Goal: Task Accomplishment & Management: Use online tool/utility

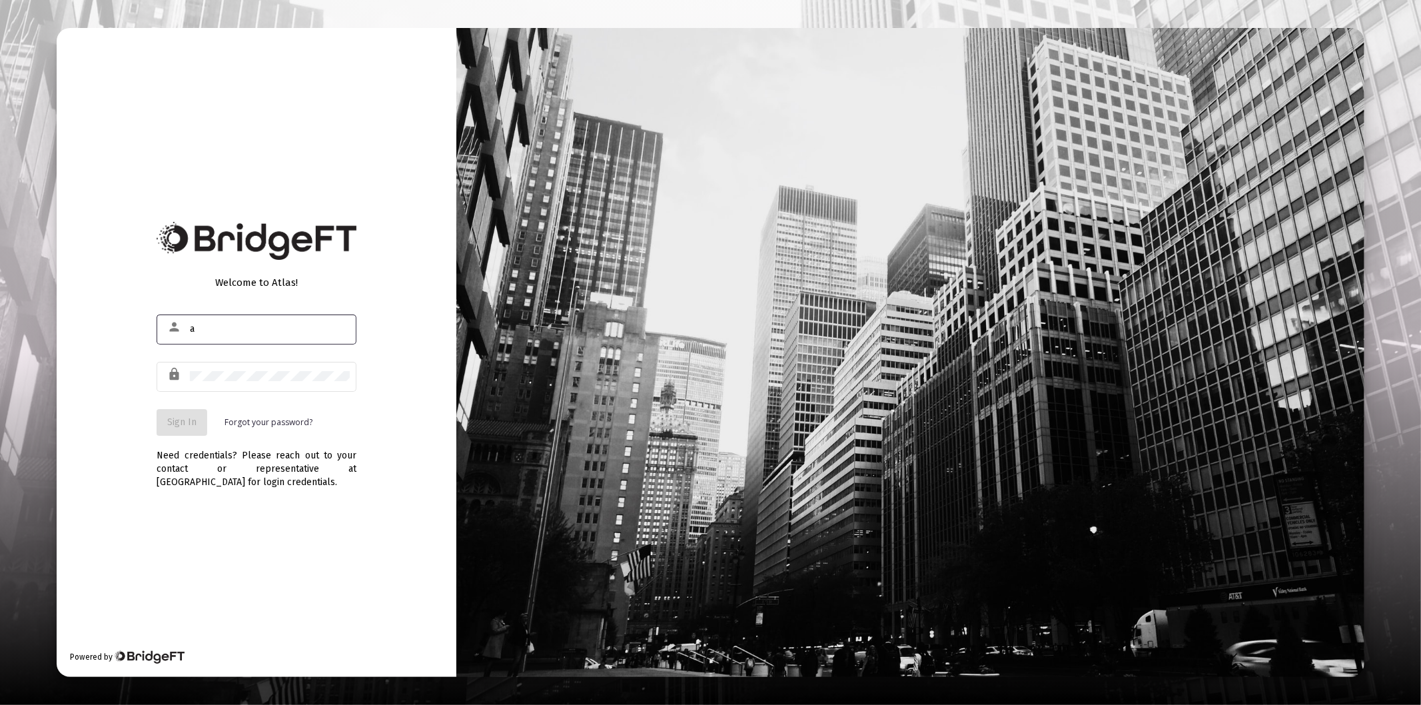
type input "[PERSON_NAME][EMAIL_ADDRESS][DOMAIN_NAME]"
click at [284, 382] on div at bounding box center [270, 376] width 160 height 33
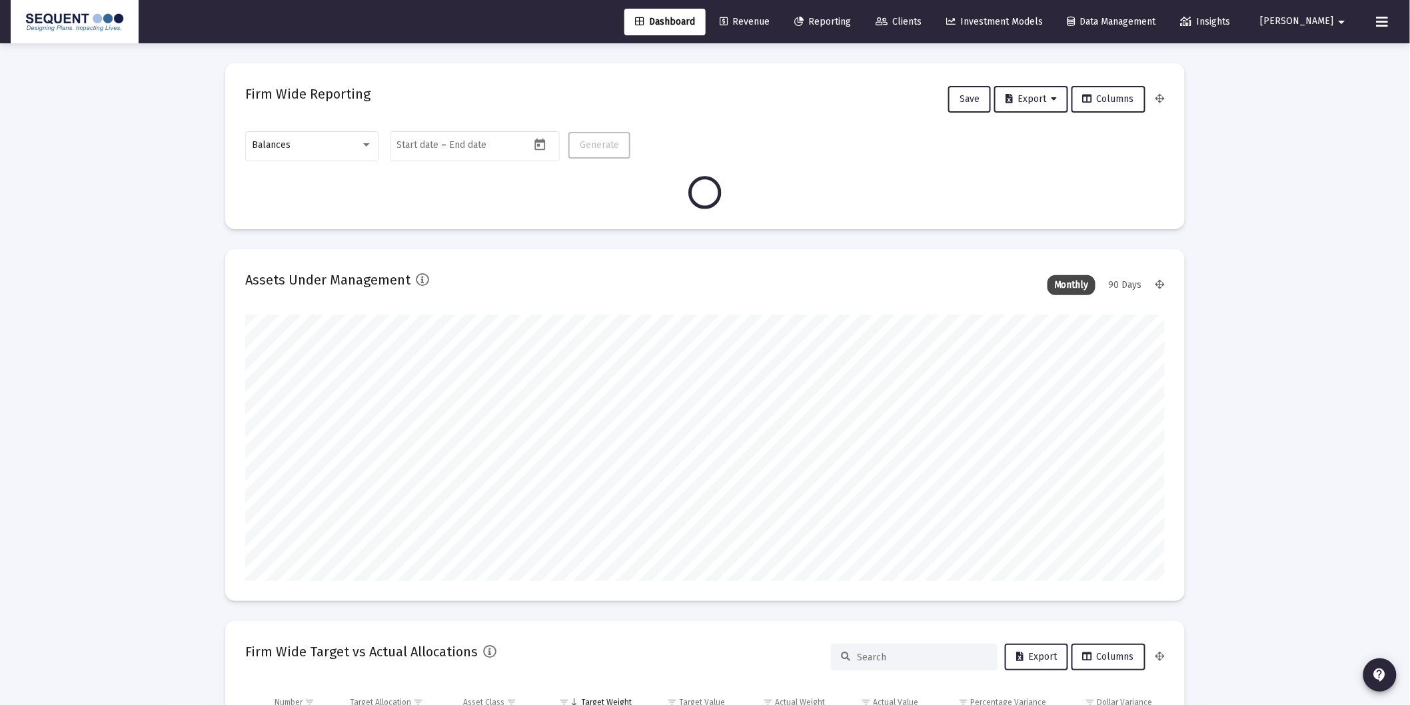
scroll to position [267, 494]
type input "[DATE]"
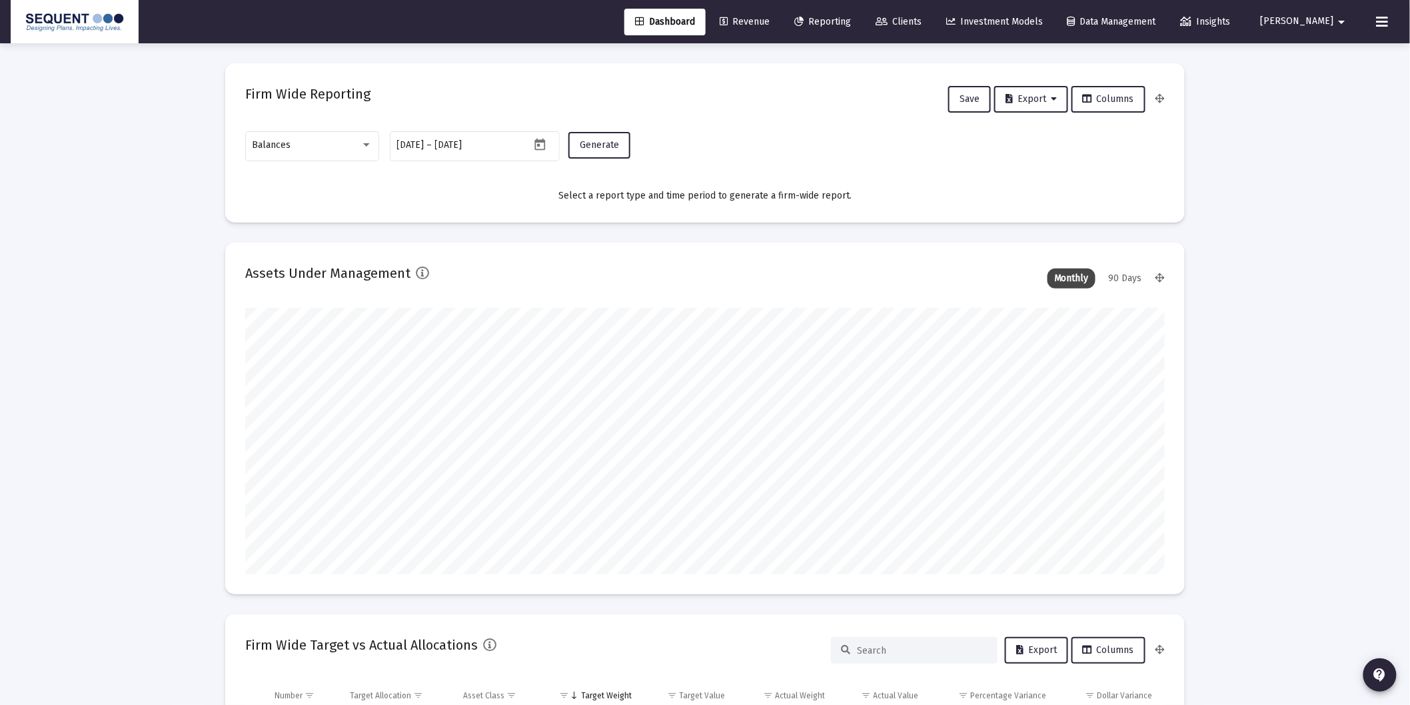
scroll to position [267, 429]
click at [322, 137] on div "Balances" at bounding box center [313, 145] width 120 height 33
click at [314, 64] on span "Transactions" at bounding box center [313, 61] width 120 height 28
click at [614, 145] on span "Generate" at bounding box center [599, 144] width 39 height 11
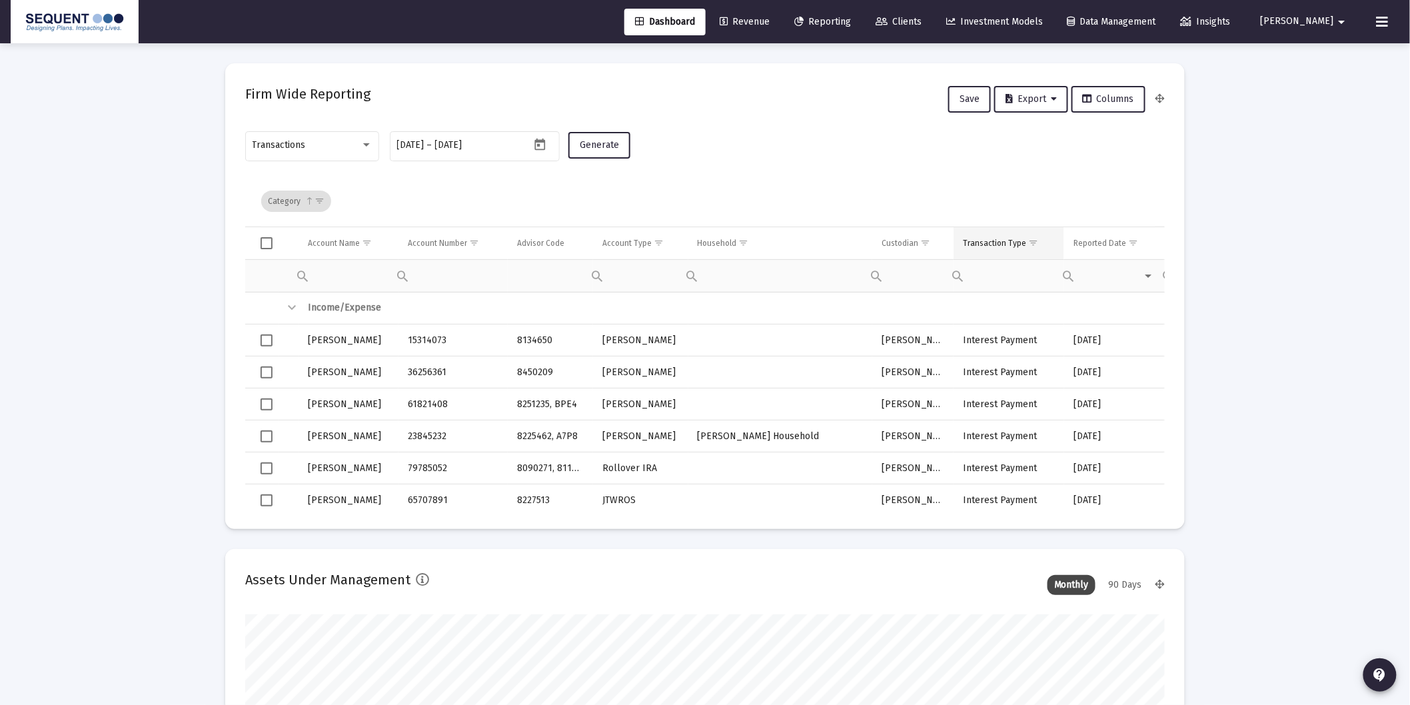
click at [1031, 242] on span "Show filter options for column 'Transaction Type'" at bounding box center [1033, 243] width 10 height 10
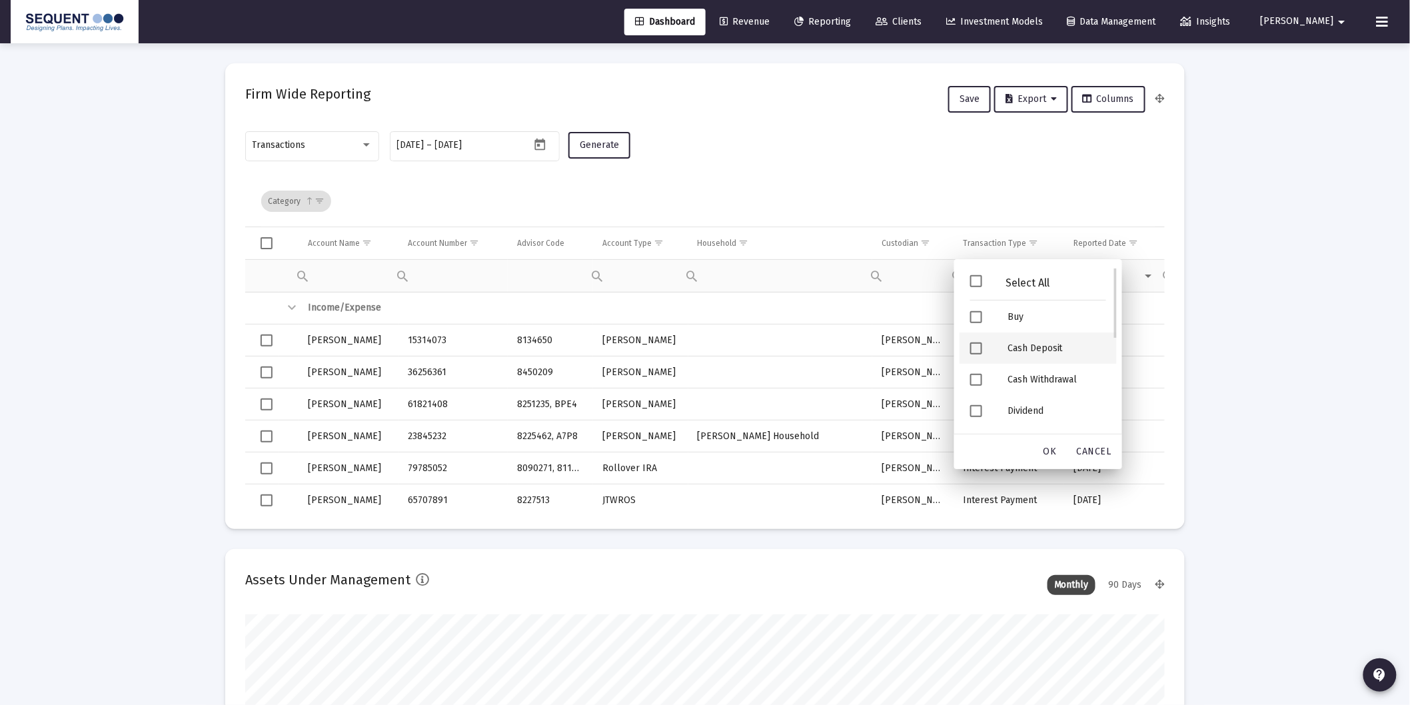
click at [1027, 349] on div "Cash Deposit" at bounding box center [1057, 347] width 120 height 31
click at [1044, 353] on div "Security Deposit" at bounding box center [1057, 349] width 120 height 31
click at [1051, 449] on span "OK" at bounding box center [1049, 451] width 13 height 11
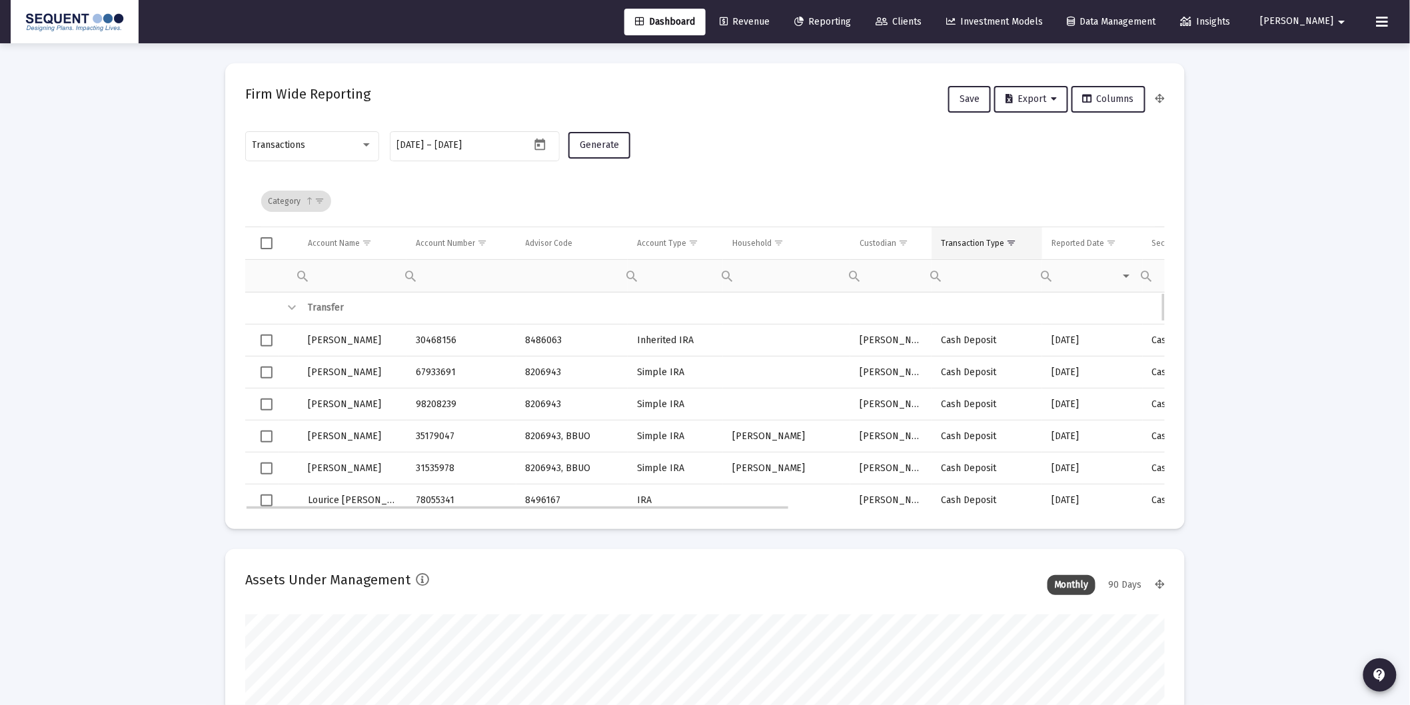
click at [979, 238] on div "Transaction Type" at bounding box center [972, 243] width 63 height 11
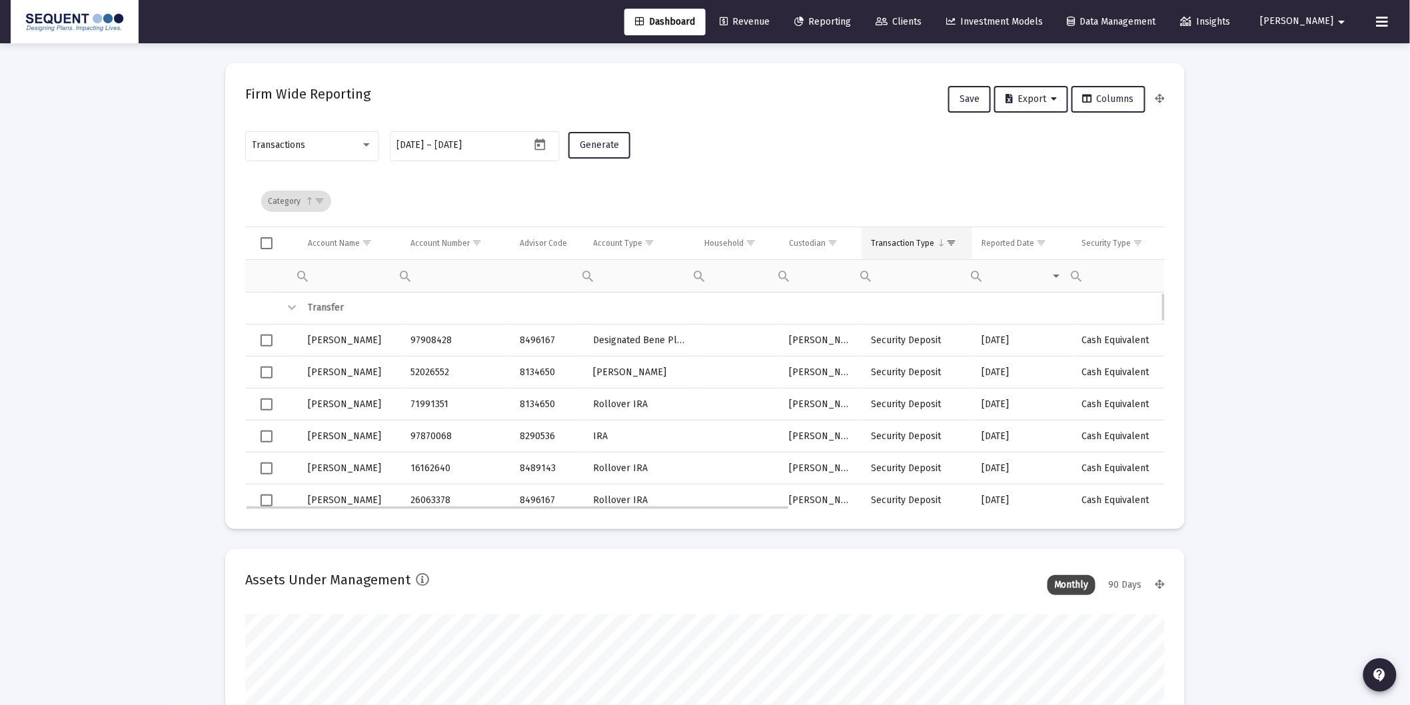
click at [910, 237] on td "Transaction Type" at bounding box center [917, 243] width 111 height 32
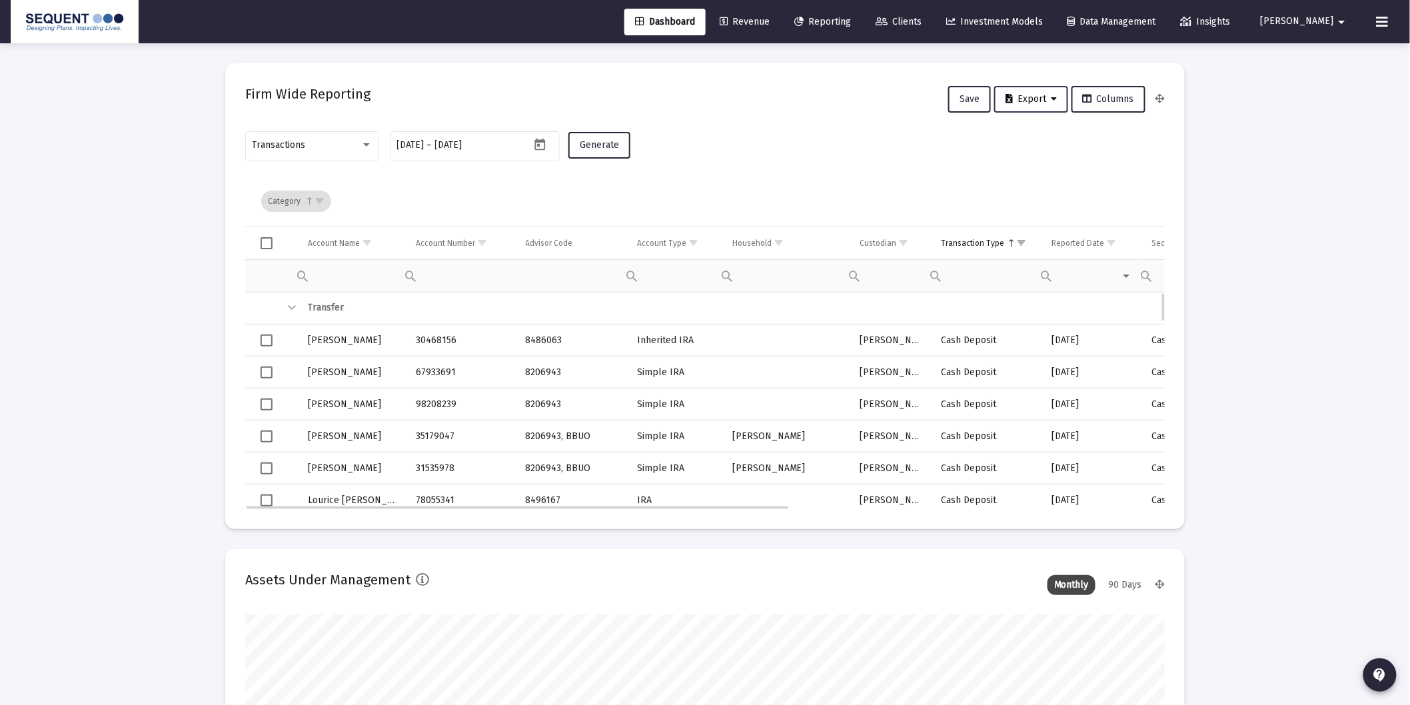
click at [1039, 105] on button "Export" at bounding box center [1031, 99] width 74 height 27
click at [1041, 134] on button "Export All Rows" at bounding box center [1037, 133] width 91 height 32
